Goal: Check status: Check status

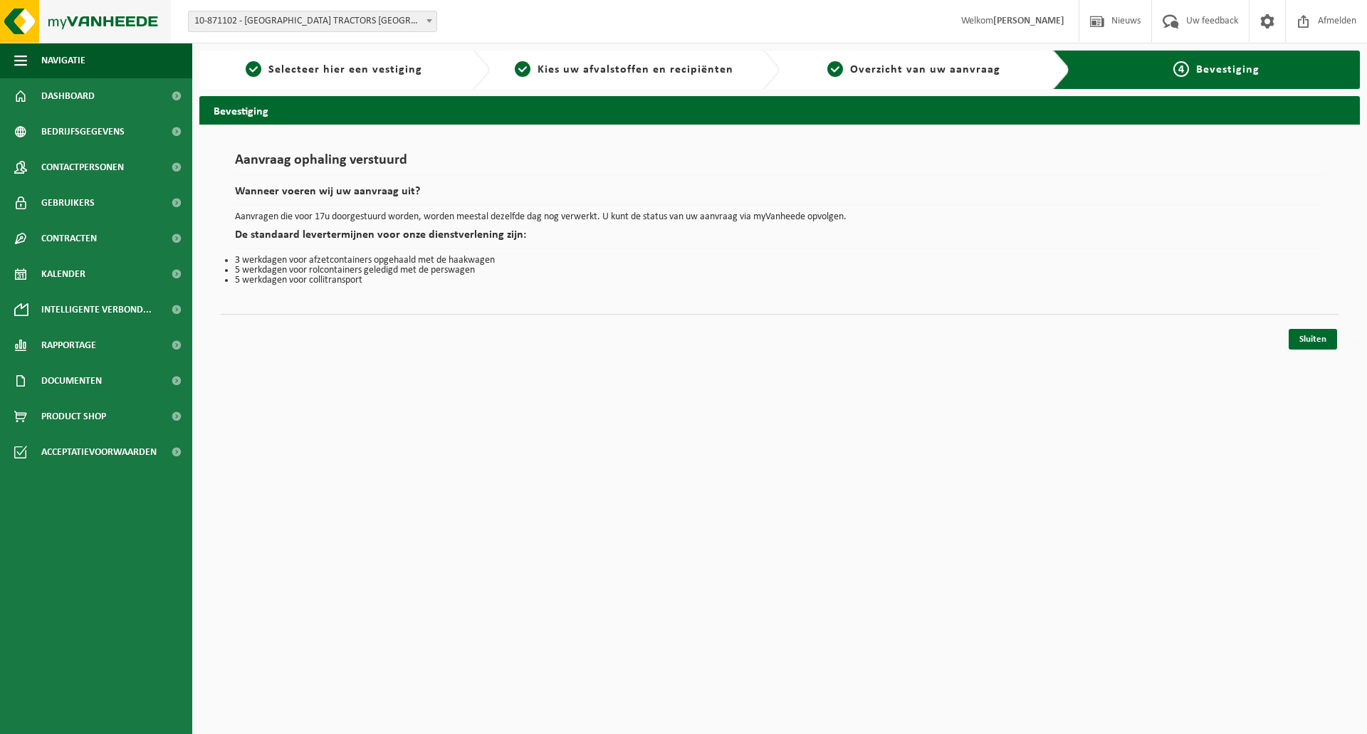
drag, startPoint x: 0, startPoint y: 0, endPoint x: 100, endPoint y: 6, distance: 100.6
click at [100, 5] on img at bounding box center [85, 21] width 171 height 43
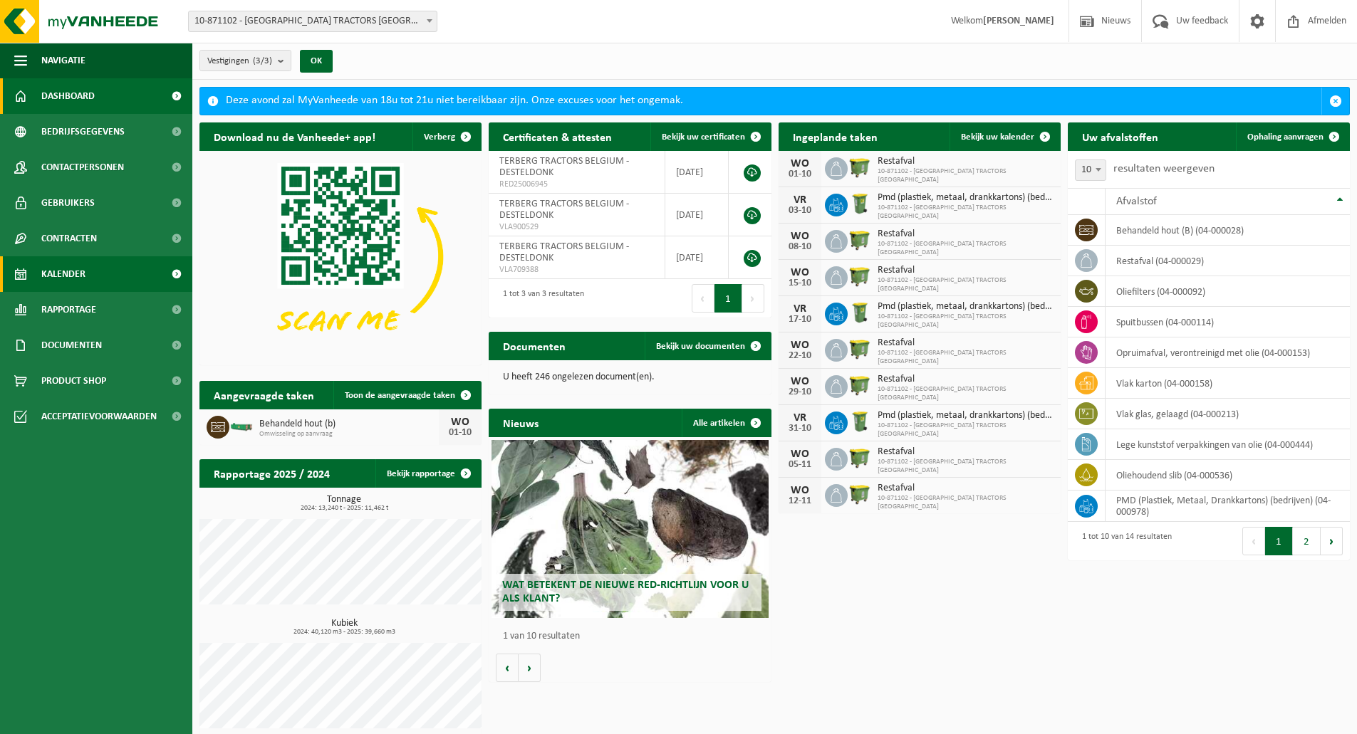
click at [73, 278] on span "Kalender" at bounding box center [63, 274] width 44 height 36
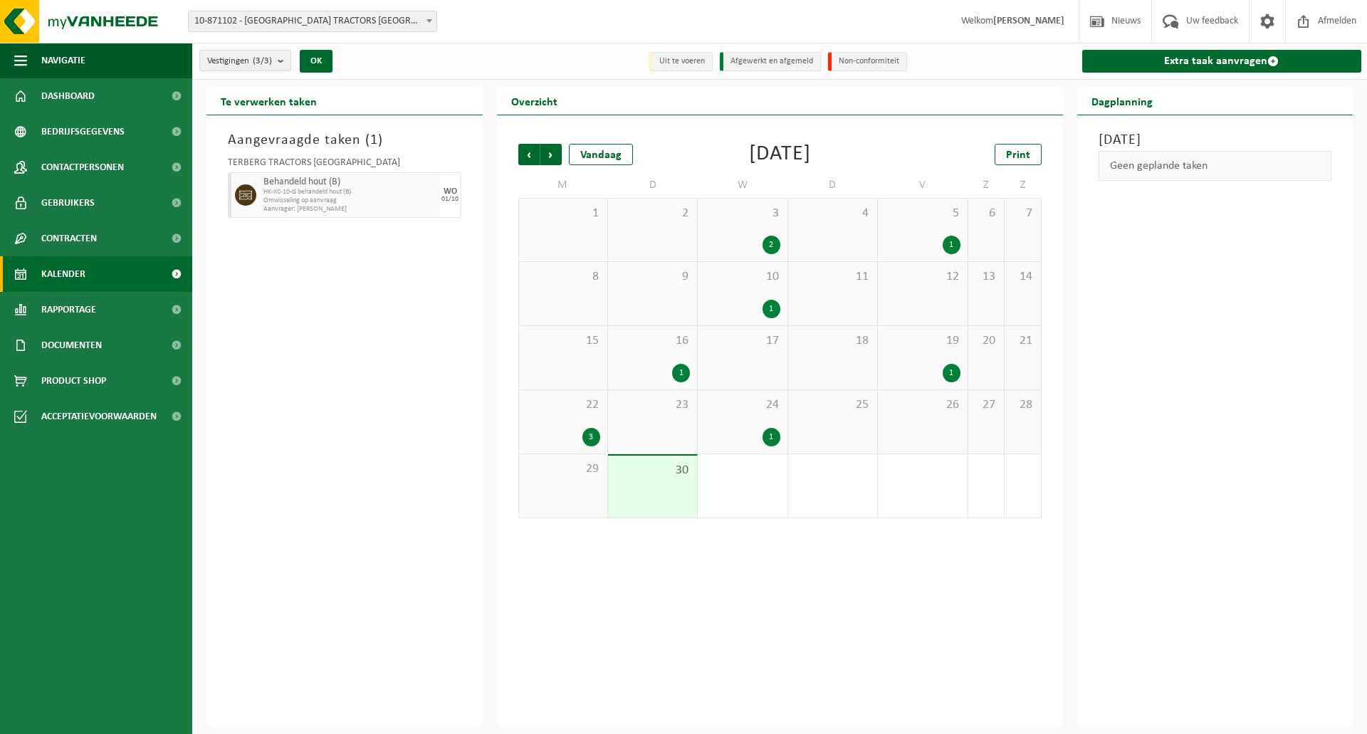
click at [362, 342] on div "Aangevraagde taken ( 1 ) TERBERG TRACTORS [GEOGRAPHIC_DATA] Behandeld hout (B) …" at bounding box center [345, 421] width 276 height 612
click at [404, 395] on div "Aangevraagde taken ( 1 ) TERBERG TRACTORS [GEOGRAPHIC_DATA] Behandeld hout (B) …" at bounding box center [345, 421] width 276 height 612
click at [747, 407] on span "24" at bounding box center [742, 405] width 75 height 16
